Goal: Task Accomplishment & Management: Manage account settings

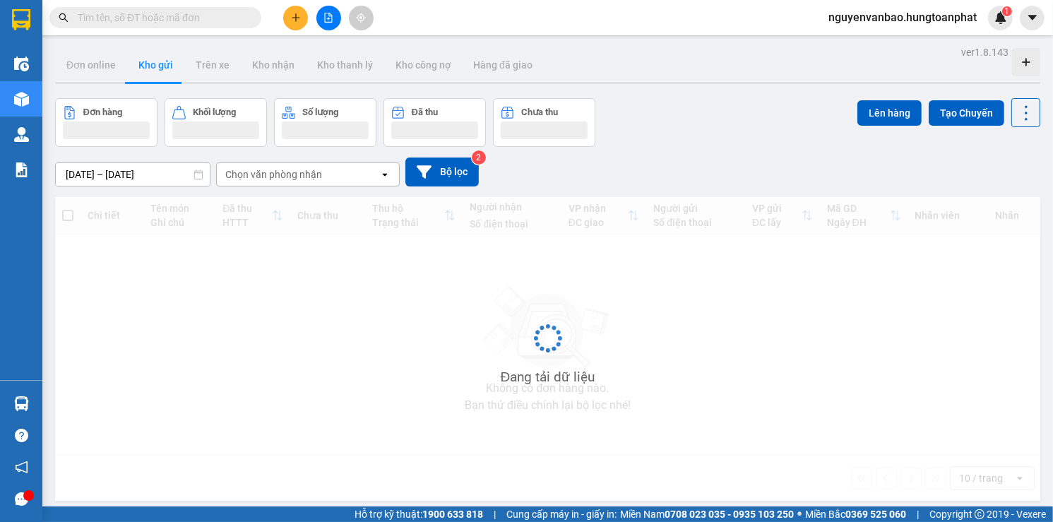
click at [139, 19] on input "text" at bounding box center [161, 18] width 167 height 16
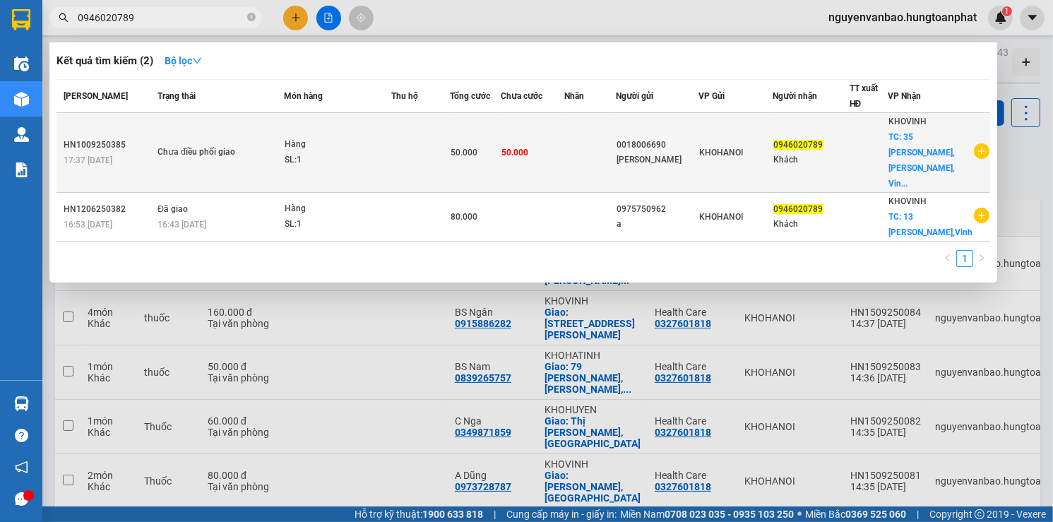
type input "0946020789"
click at [565, 143] on td "50.000" at bounding box center [533, 153] width 64 height 80
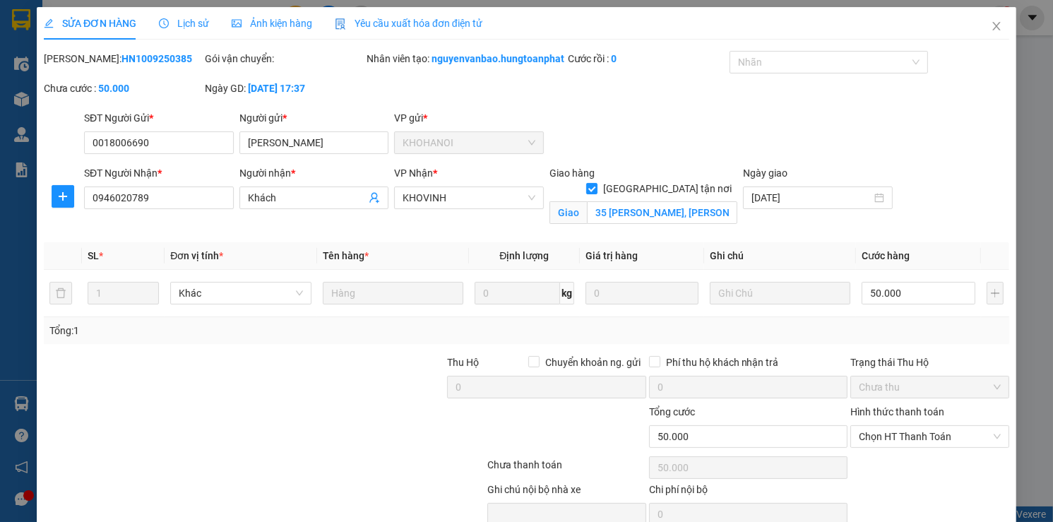
type input "0018006690"
type input "Lorca"
type input "0946020789"
type input "Khách"
checkbox input "true"
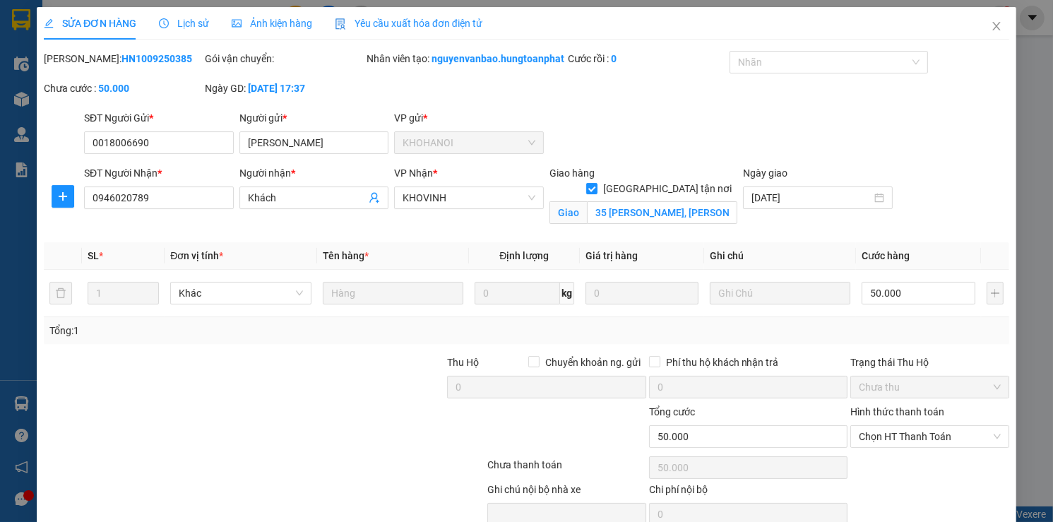
type input "35 Xuân Hoa, Nghi Đức, Vinh"
type input "50.000"
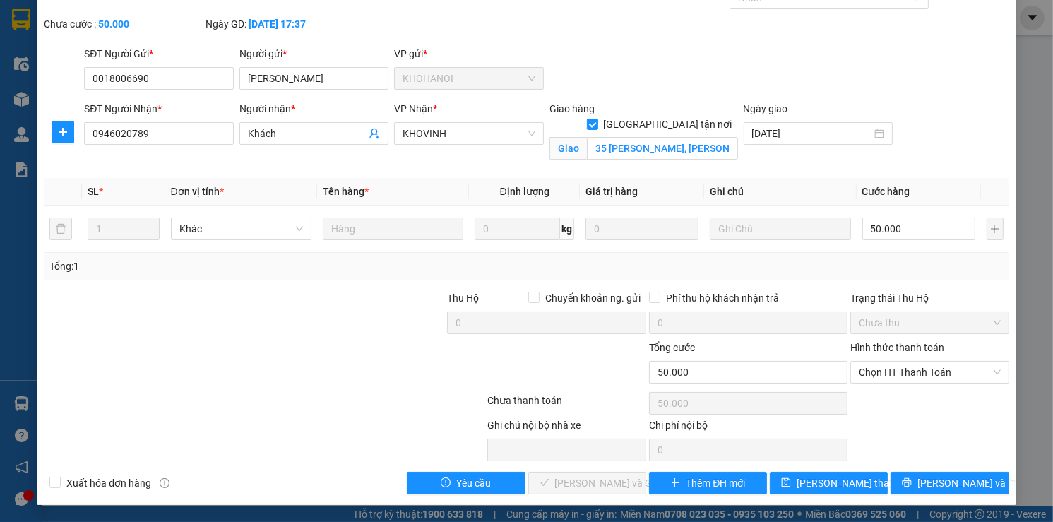
scroll to position [78, 0]
click at [938, 479] on span "Lưu và In" at bounding box center [967, 483] width 99 height 16
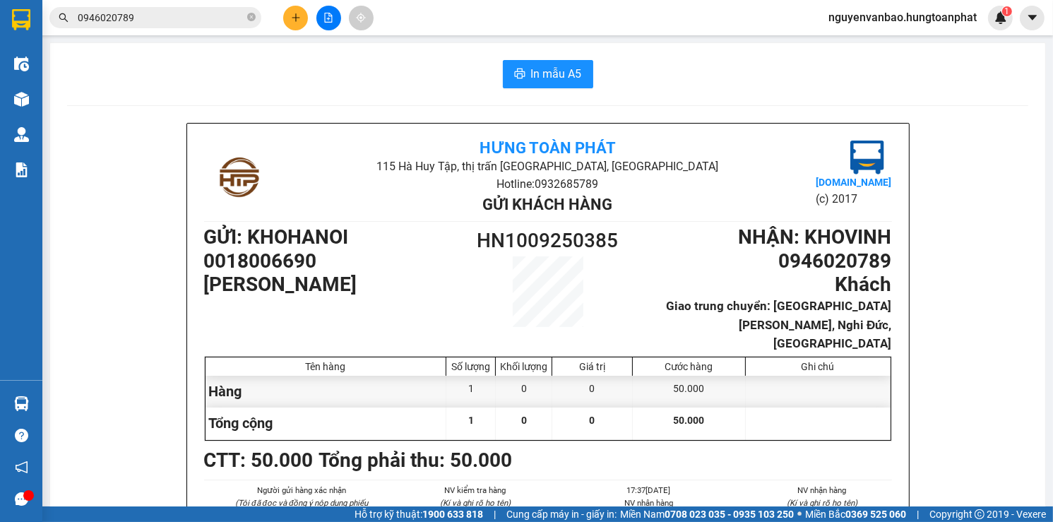
drag, startPoint x: 938, startPoint y: 479, endPoint x: 165, endPoint y: 13, distance: 902.9
click at [165, 13] on input "0946020789" at bounding box center [161, 18] width 167 height 16
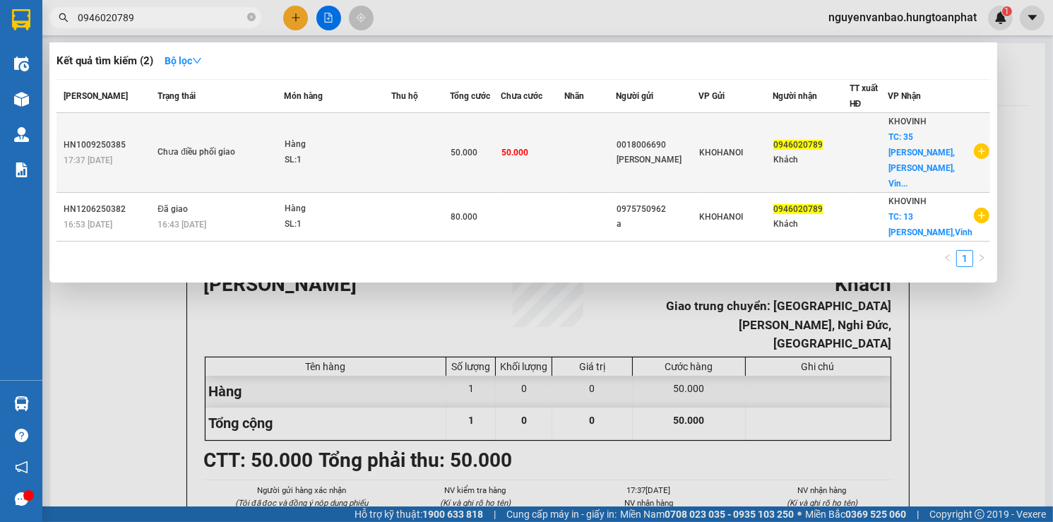
click at [277, 145] on span "Chưa điều phối giao" at bounding box center [221, 153] width 126 height 16
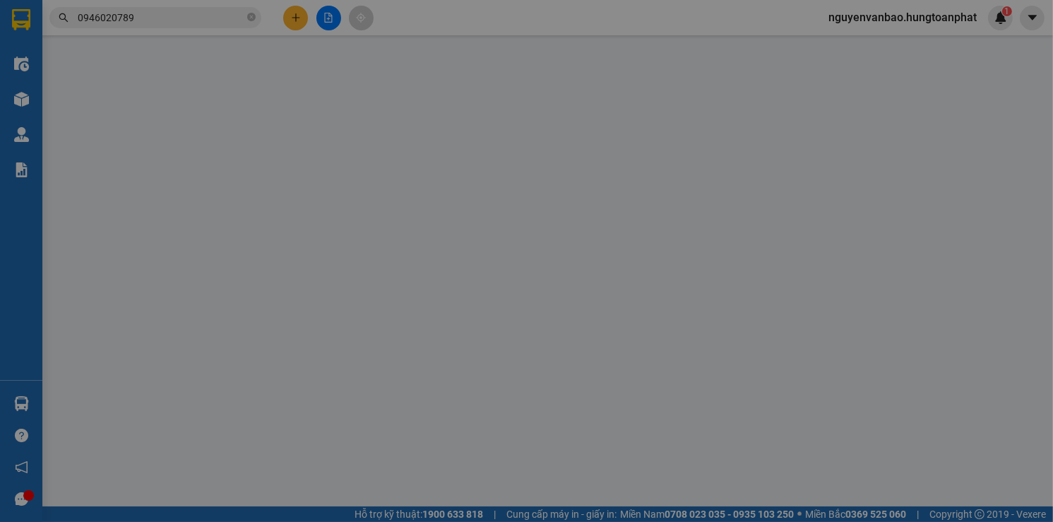
type input "0018006690"
type input "Lorca"
type input "0946020789"
type input "Khách"
checkbox input "true"
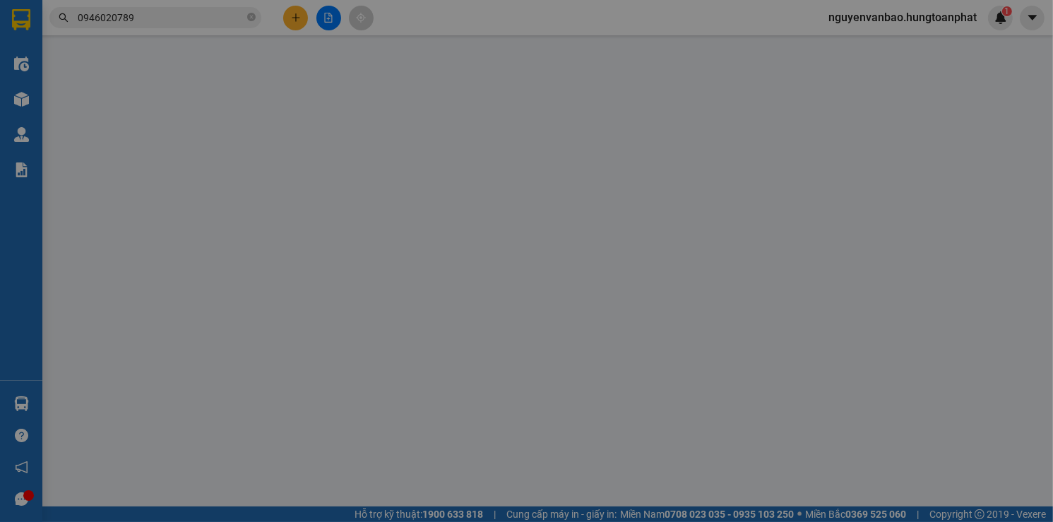
type input "35 Xuân Hoa, Nghi Đức, Vinh"
type input "50.000"
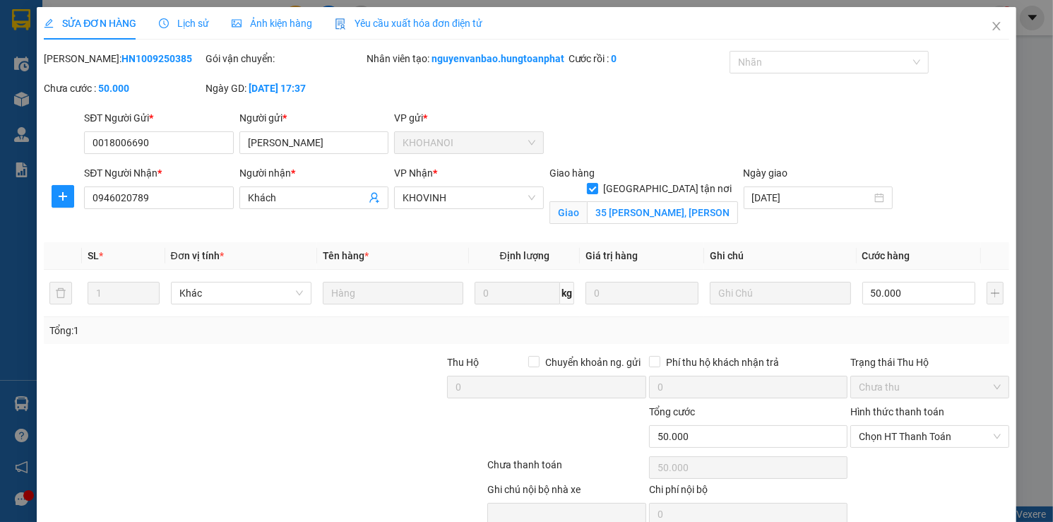
click at [196, 23] on span "Lịch sử" at bounding box center [184, 23] width 50 height 11
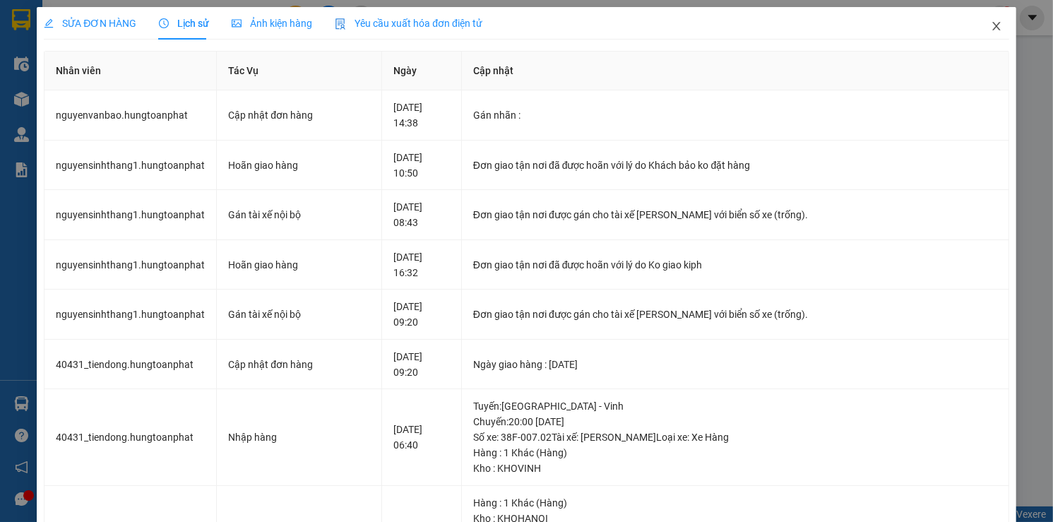
click at [991, 27] on icon "close" at bounding box center [996, 25] width 11 height 11
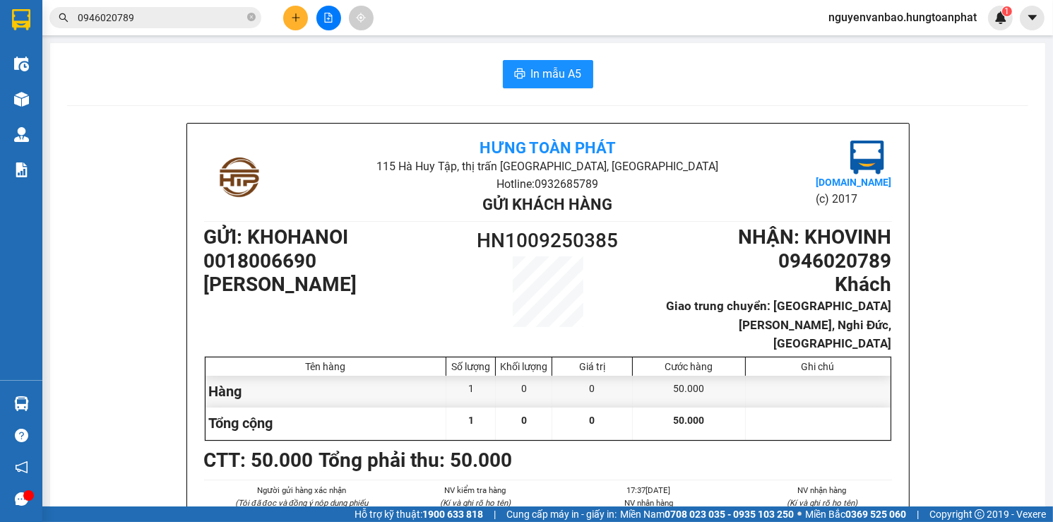
click at [161, 13] on input "0946020789" at bounding box center [161, 18] width 167 height 16
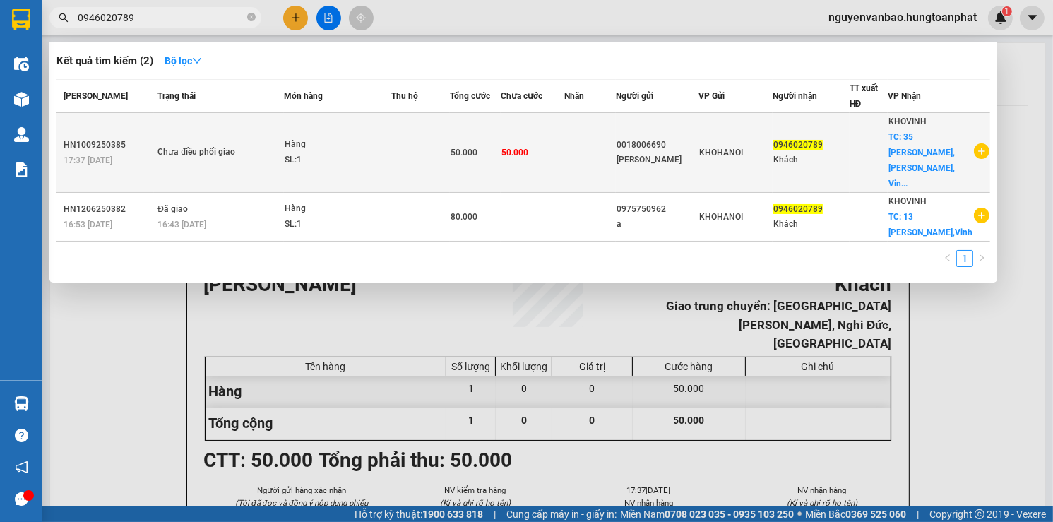
click at [338, 153] on div "SL: 1" at bounding box center [338, 161] width 106 height 16
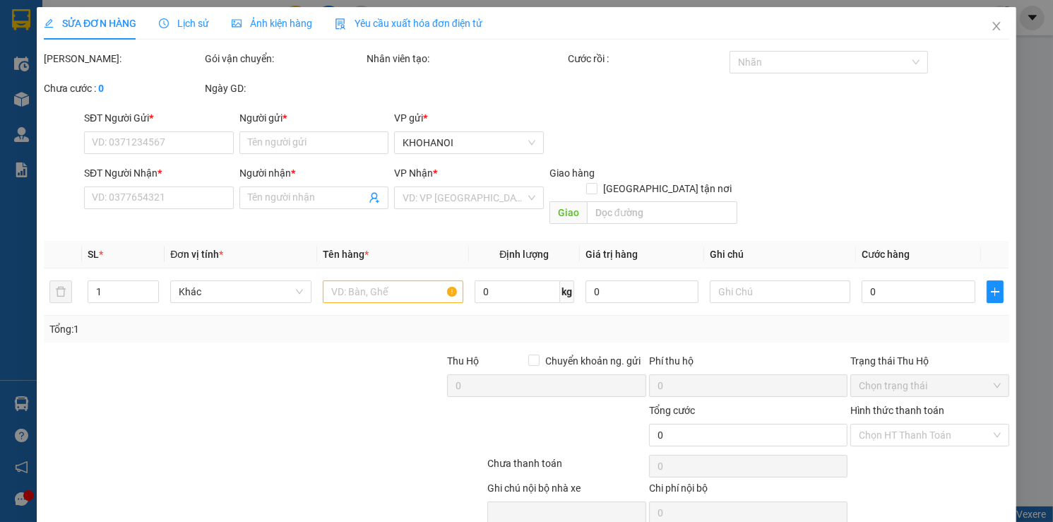
type input "0018006690"
type input "Lorca"
type input "0946020789"
type input "Khách"
checkbox input "true"
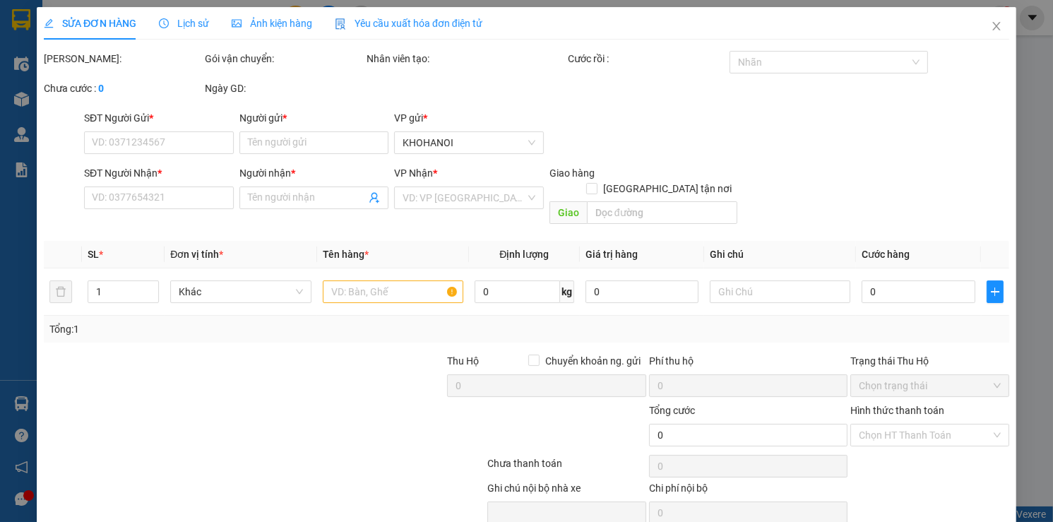
type input "35 Xuân Hoa, Nghi Đức, Vinh"
type input "50.000"
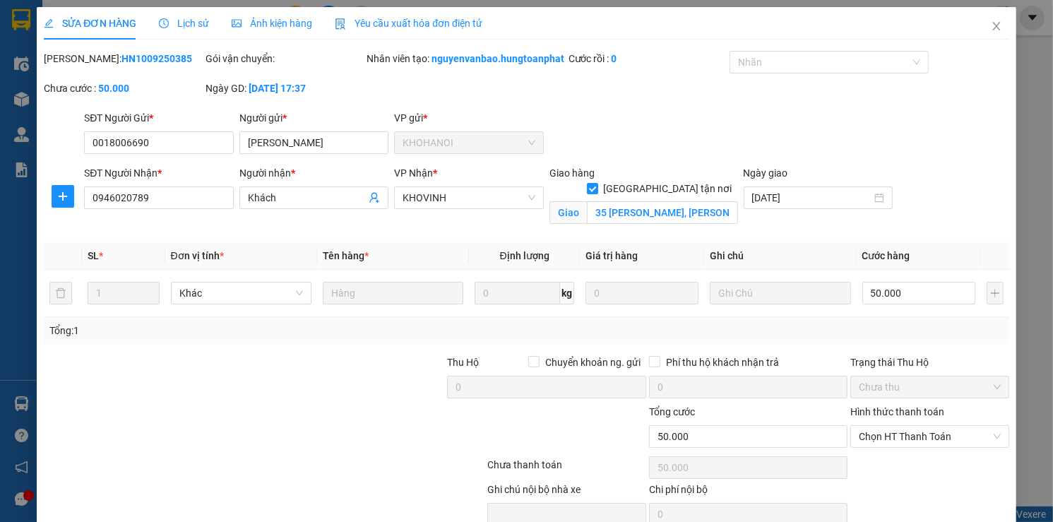
click at [194, 28] on span "Lịch sử" at bounding box center [184, 23] width 50 height 11
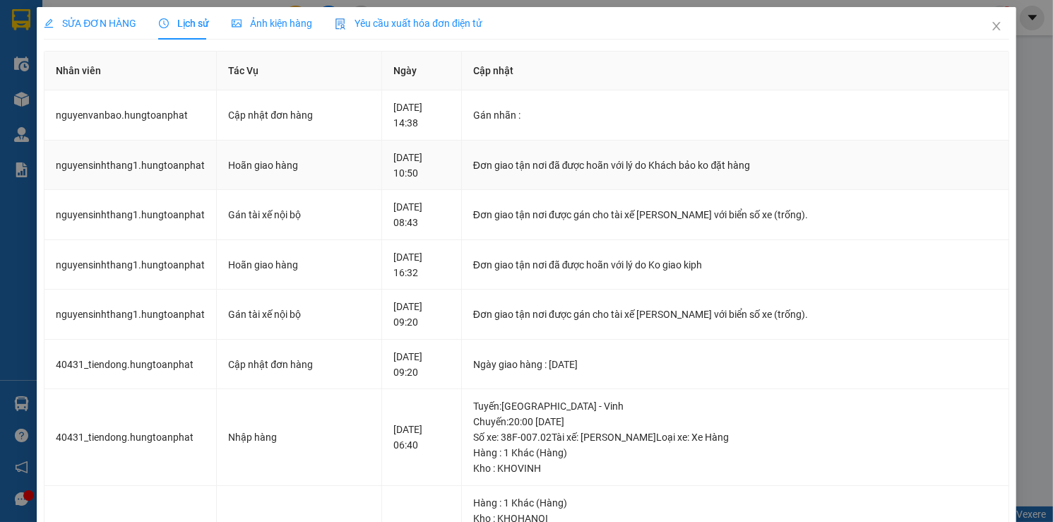
click at [480, 160] on td "Đơn giao tận nơi đã được hoãn với lý do Khách bảo ko đặt hàng" at bounding box center [736, 166] width 548 height 50
click at [560, 207] on div "Đơn giao tận nơi được gán cho tài xế Nguyễn Sinh Thắng với biển số xe (trống)." at bounding box center [735, 215] width 524 height 16
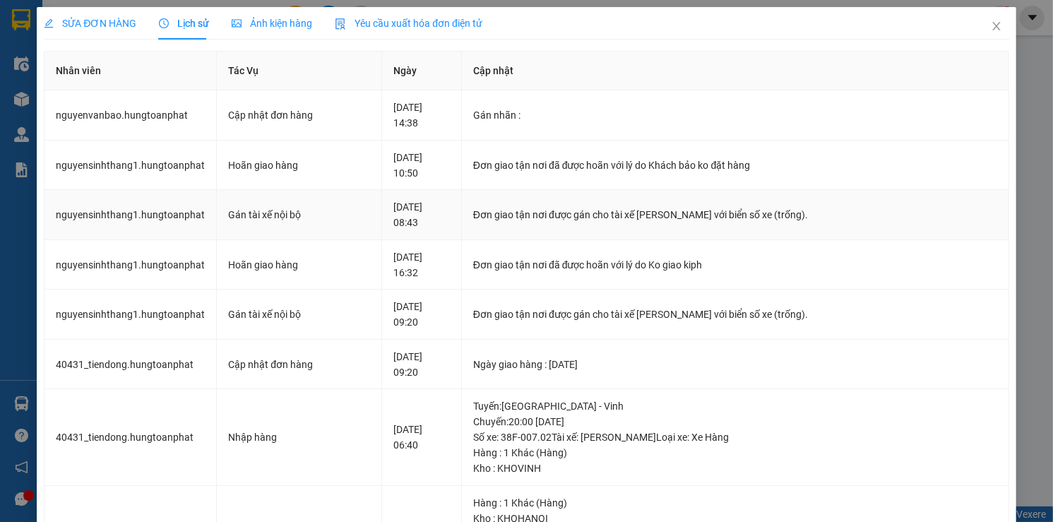
click at [537, 196] on td "Đơn giao tận nơi được gán cho tài xế Nguyễn Sinh Thắng với biển số xe (trống)." at bounding box center [736, 215] width 548 height 50
click at [679, 234] on td "Đơn giao tận nơi được gán cho tài xế Nguyễn Sinh Thắng với biển số xe (trống)." at bounding box center [736, 215] width 548 height 50
drag, startPoint x: 389, startPoint y: 9, endPoint x: 495, endPoint y: 112, distance: 147.9
click at [495, 112] on div "SỬA ĐƠN HÀNG Lịch sử Ảnh kiện hàng Yêu cầu xuất hóa đơn điện tử Total Paid Fee …" at bounding box center [527, 503] width 966 height 992
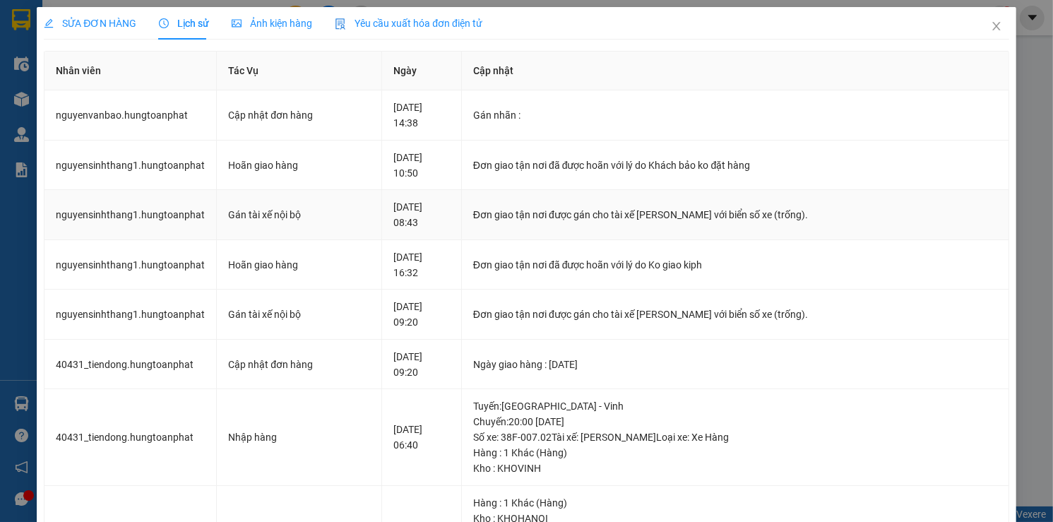
click at [610, 191] on td "Đơn giao tận nơi được gán cho tài xế Nguyễn Sinh Thắng với biển số xe (trống)." at bounding box center [736, 215] width 548 height 50
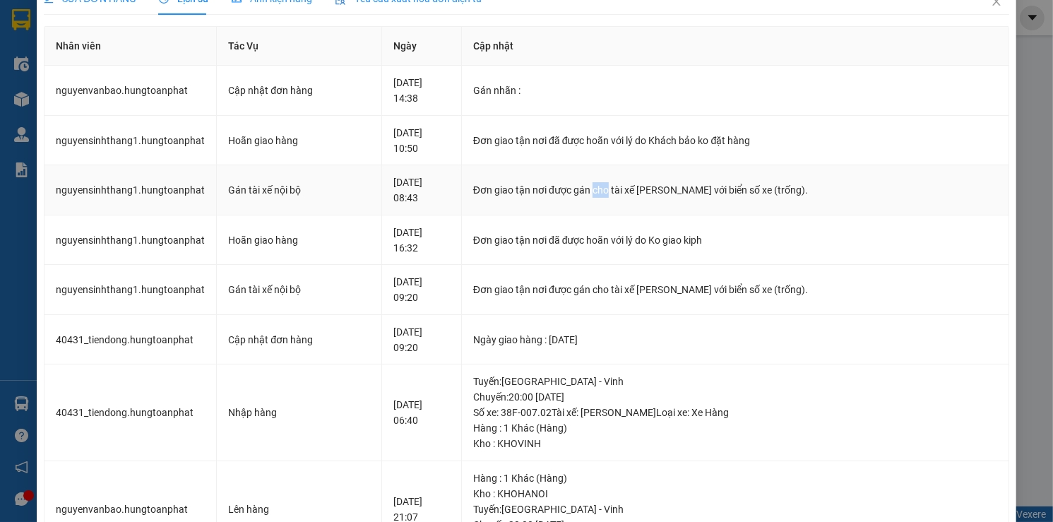
scroll to position [25, 0]
